Goal: Find specific page/section: Find specific page/section

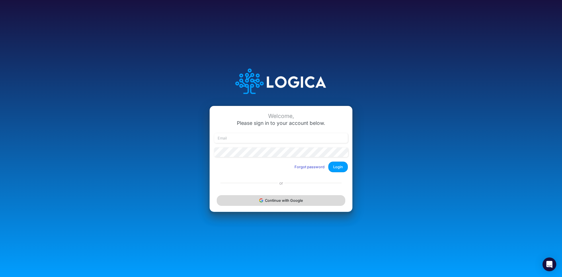
click at [266, 200] on button "Continue with Google" at bounding box center [281, 200] width 128 height 11
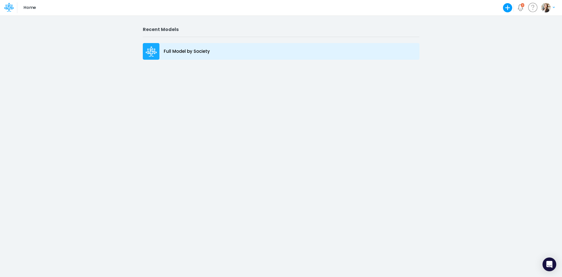
click at [186, 46] on div "Full Model by Society" at bounding box center [281, 51] width 277 height 17
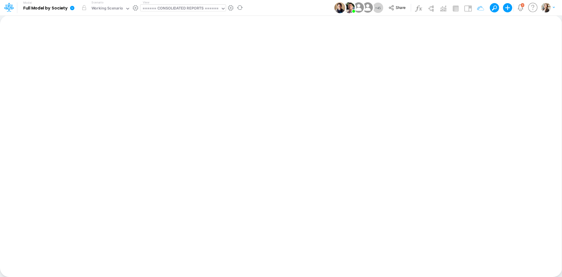
click at [159, 10] on div "====== CONSOLIDATED REPORTS ======" at bounding box center [181, 8] width 76 height 7
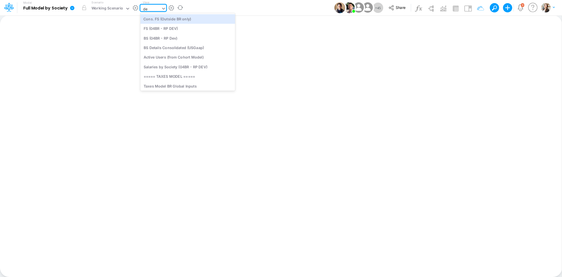
type input "deb"
click at [179, 18] on div "Debt Schedules - Loans" at bounding box center [179, 18] width 77 height 9
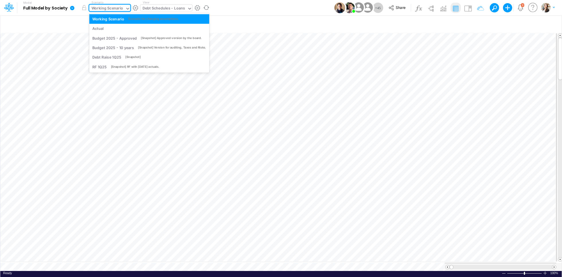
click at [117, 9] on div "Working Scenario" at bounding box center [107, 8] width 32 height 7
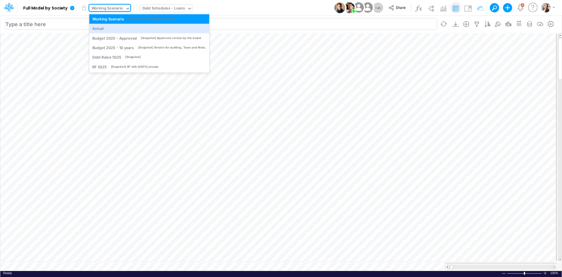
click at [117, 26] on div "Actual" at bounding box center [149, 28] width 114 height 5
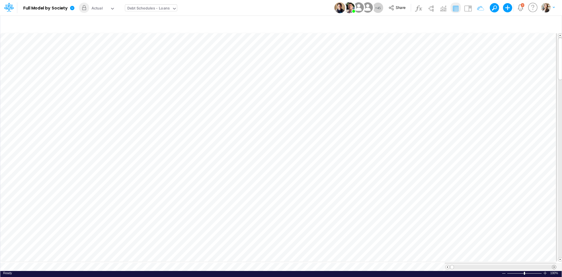
click at [555, 265] on span at bounding box center [554, 267] width 4 height 4
click at [447, 265] on span at bounding box center [448, 267] width 4 height 4
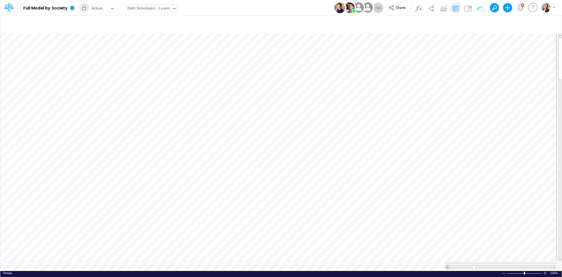
click at [447, 265] on span at bounding box center [448, 267] width 4 height 4
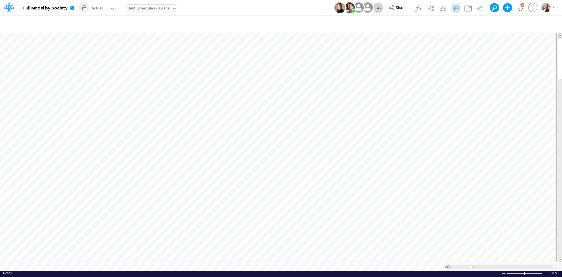
click at [447, 265] on span at bounding box center [448, 267] width 4 height 4
click at [505, 137] on icon "button" at bounding box center [507, 140] width 9 height 6
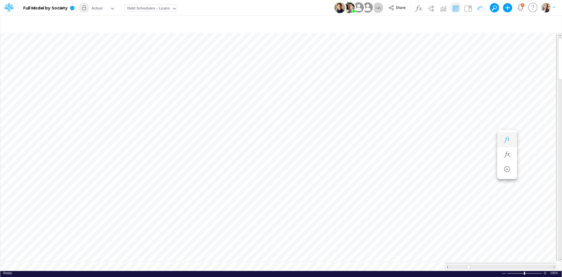
scroll to position [3, 1]
click at [509, 153] on icon "button" at bounding box center [507, 154] width 9 height 6
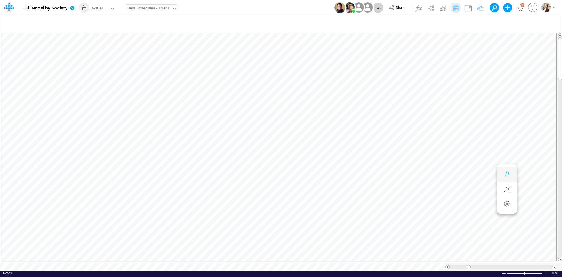
click at [503, 175] on icon "button" at bounding box center [507, 174] width 9 height 6
